Goal: Navigation & Orientation: Find specific page/section

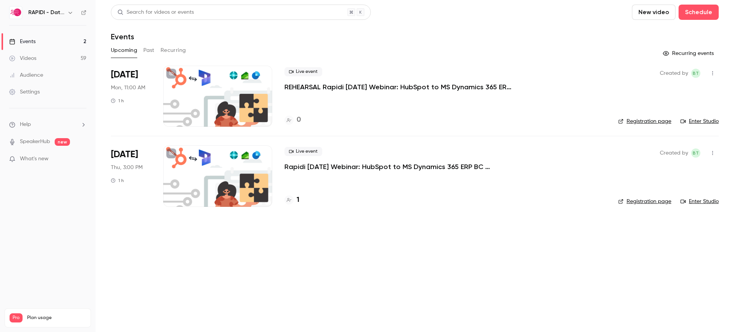
click at [142, 51] on div "Upcoming Past Recurring" at bounding box center [415, 50] width 608 height 12
click at [147, 50] on button "Past" at bounding box center [148, 50] width 11 height 12
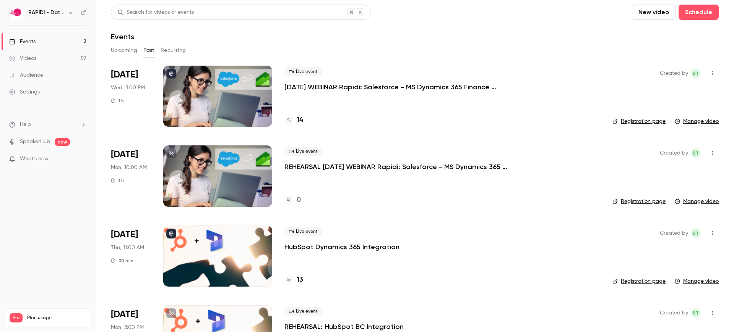
click at [169, 50] on button "Recurring" at bounding box center [174, 50] width 26 height 12
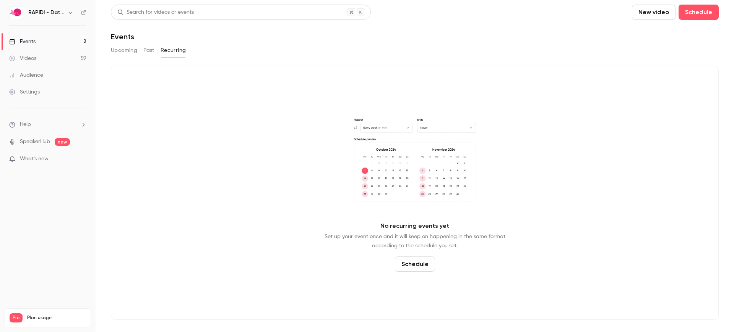
click at [119, 50] on button "Upcoming" at bounding box center [124, 50] width 26 height 12
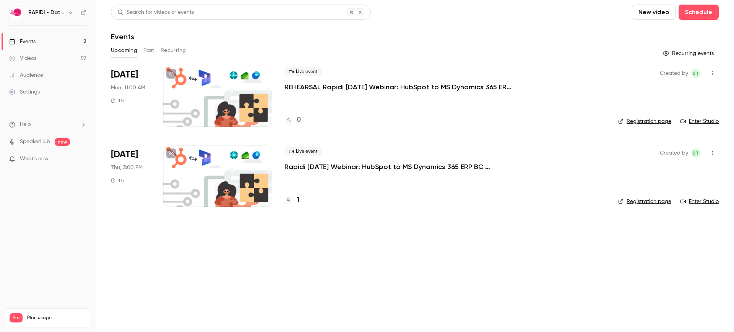
click at [149, 49] on button "Past" at bounding box center [148, 50] width 11 height 12
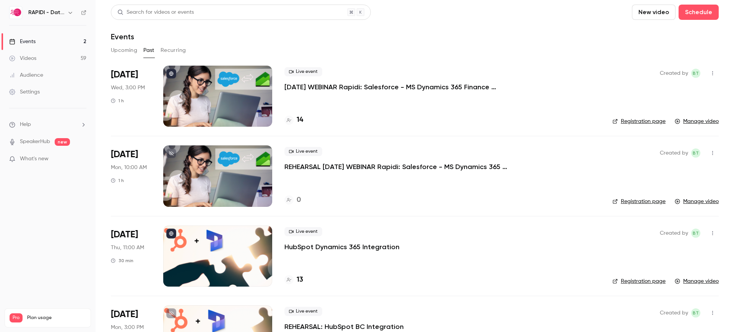
click at [65, 55] on link "Videos 59" at bounding box center [48, 58] width 96 height 17
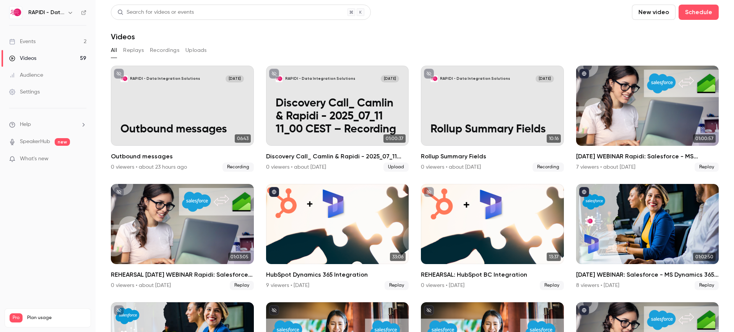
click at [137, 52] on button "Replays" at bounding box center [133, 50] width 21 height 12
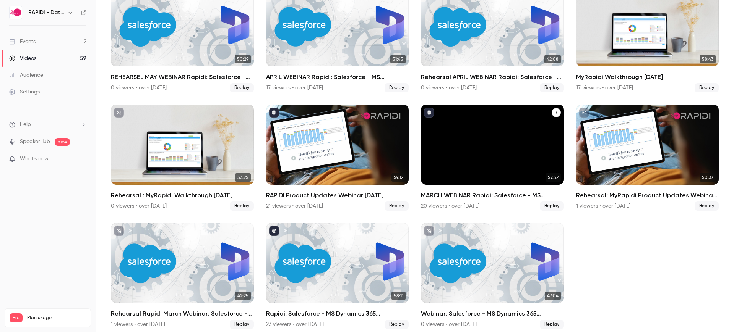
scroll to position [915, 0]
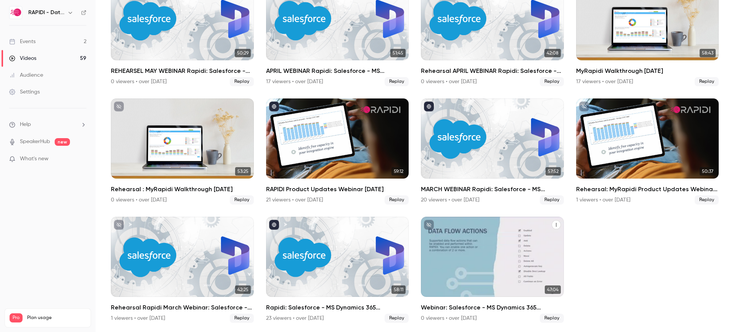
click at [452, 255] on div "Webinar: Salesforce - MS Dynamics 365 Integration" at bounding box center [492, 257] width 143 height 80
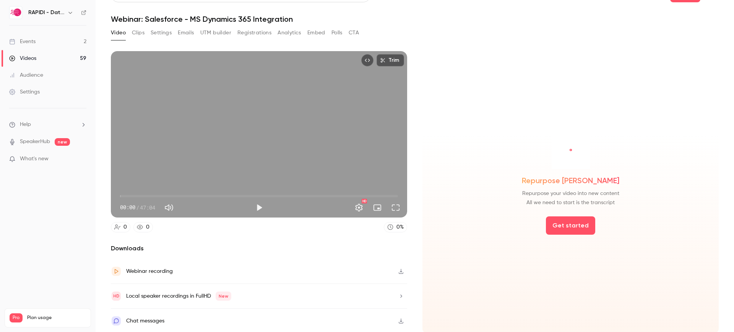
scroll to position [19, 0]
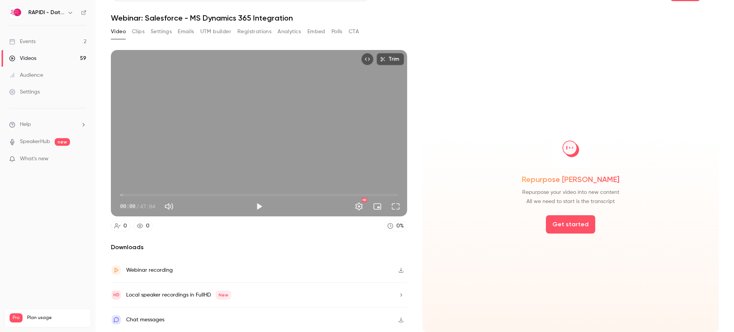
click at [152, 33] on button "Settings" at bounding box center [161, 32] width 21 height 12
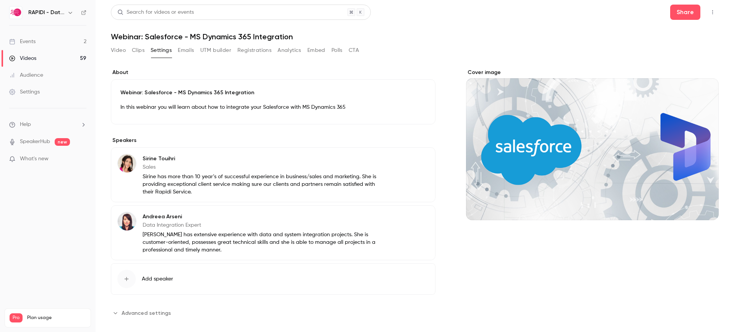
scroll to position [5, 0]
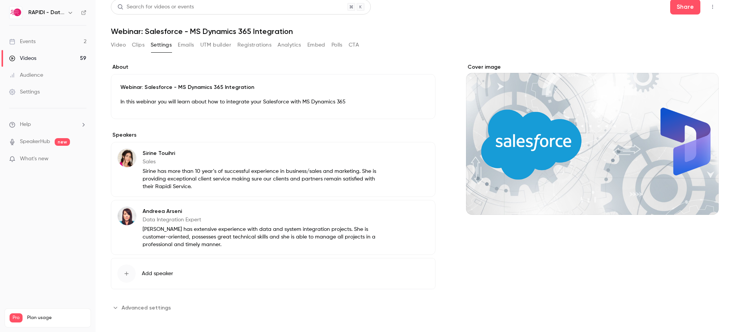
click at [141, 45] on button "Clips" at bounding box center [138, 45] width 13 height 12
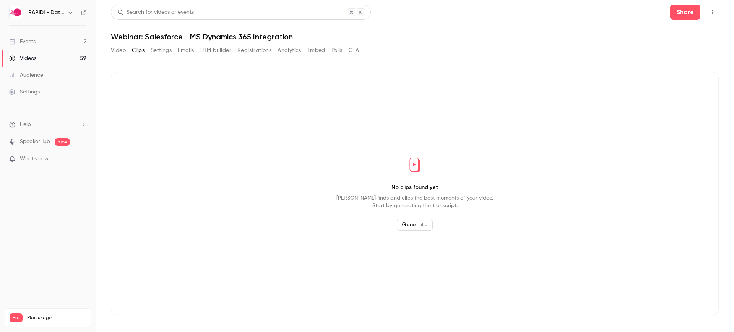
click at [121, 47] on button "Video" at bounding box center [118, 50] width 15 height 12
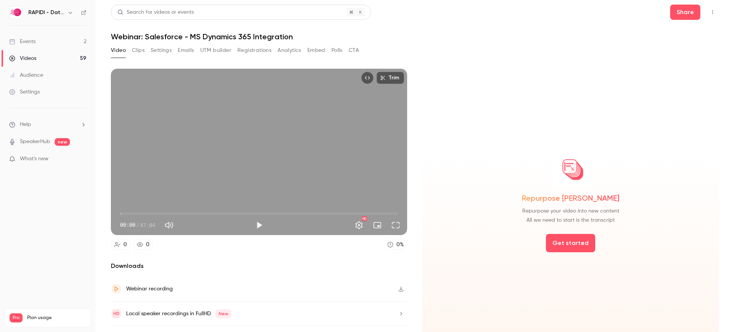
scroll to position [19, 0]
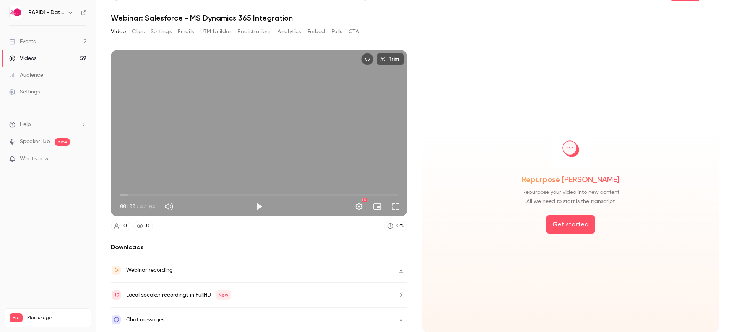
click at [282, 32] on button "Analytics" at bounding box center [289, 32] width 24 height 12
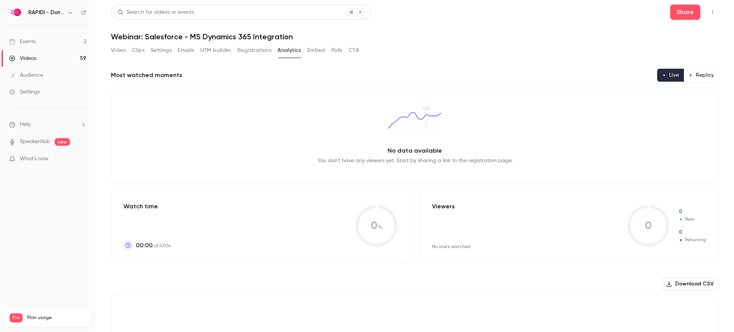
click at [258, 51] on button "Registrations" at bounding box center [254, 50] width 34 height 12
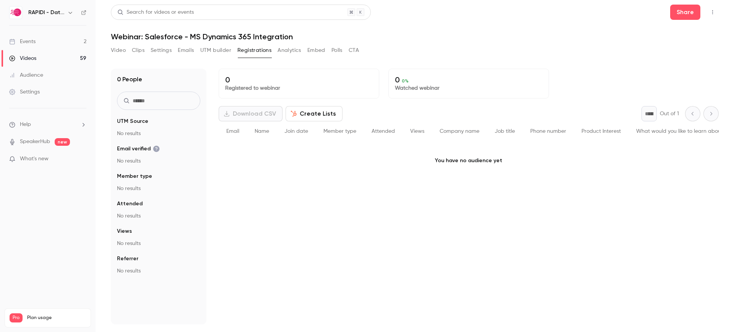
click at [286, 52] on button "Analytics" at bounding box center [289, 50] width 24 height 12
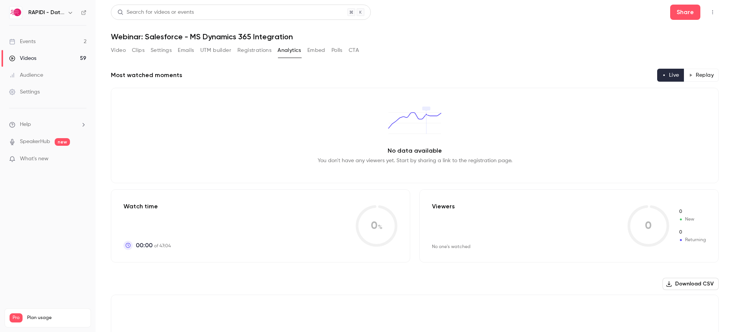
click at [319, 52] on button "Embed" at bounding box center [316, 50] width 18 height 12
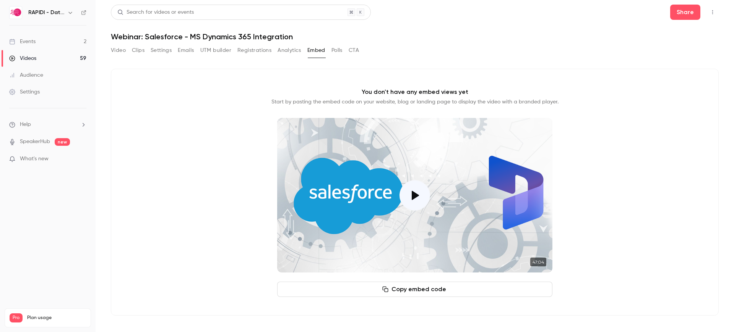
click at [188, 45] on button "Emails" at bounding box center [186, 50] width 16 height 12
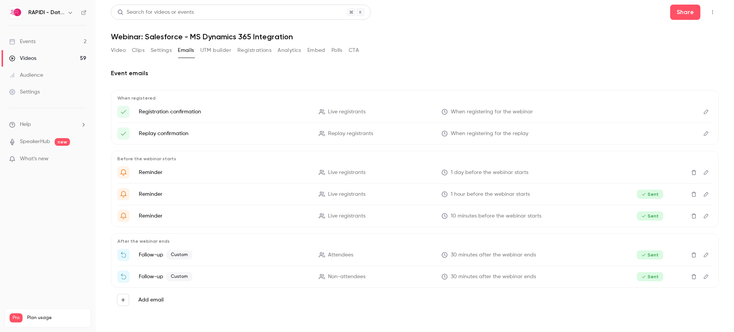
click at [212, 50] on button "UTM builder" at bounding box center [215, 50] width 31 height 12
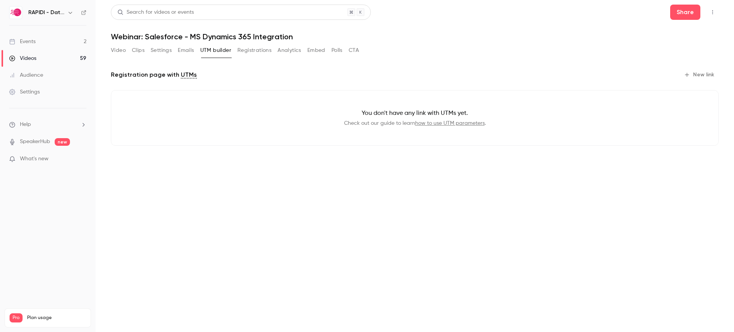
click at [162, 50] on button "Settings" at bounding box center [161, 50] width 21 height 12
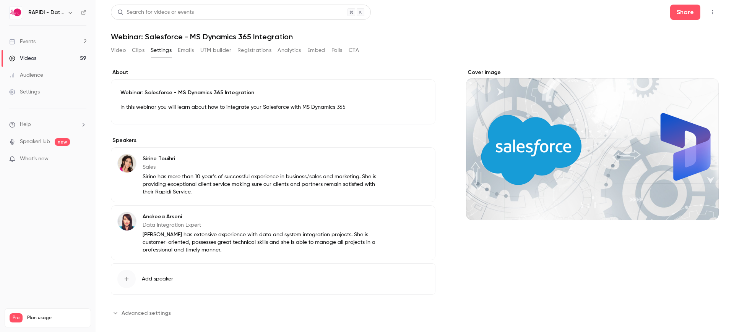
click at [138, 50] on button "Clips" at bounding box center [138, 50] width 13 height 12
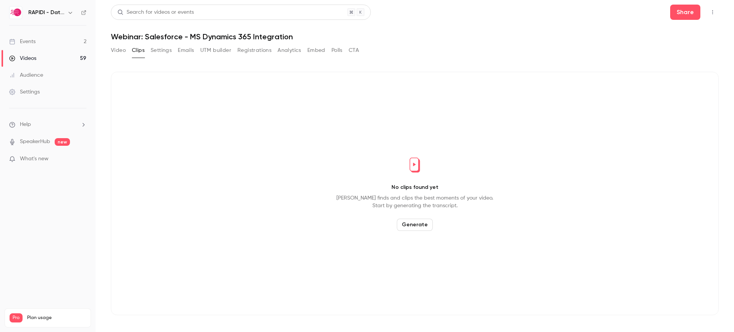
click at [122, 48] on button "Video" at bounding box center [118, 50] width 15 height 12
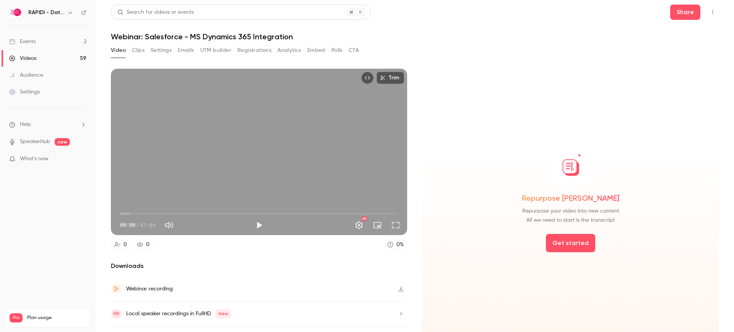
scroll to position [19, 0]
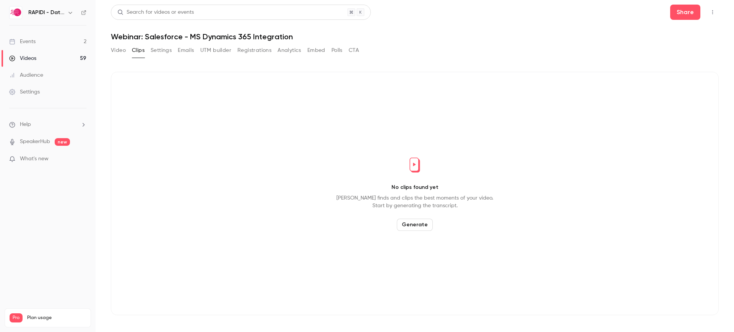
click at [49, 57] on link "Videos 59" at bounding box center [48, 58] width 96 height 17
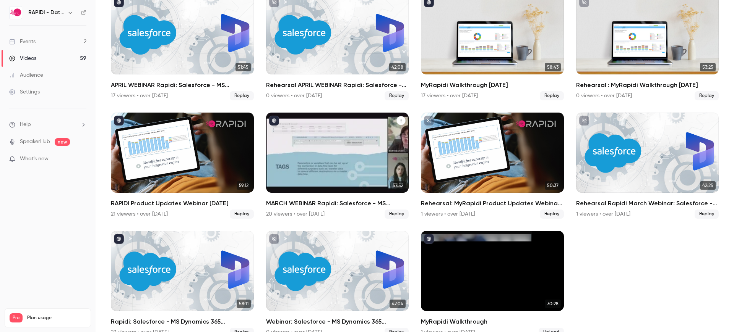
scroll to position [1508, 0]
